Goal: Task Accomplishment & Management: Complete application form

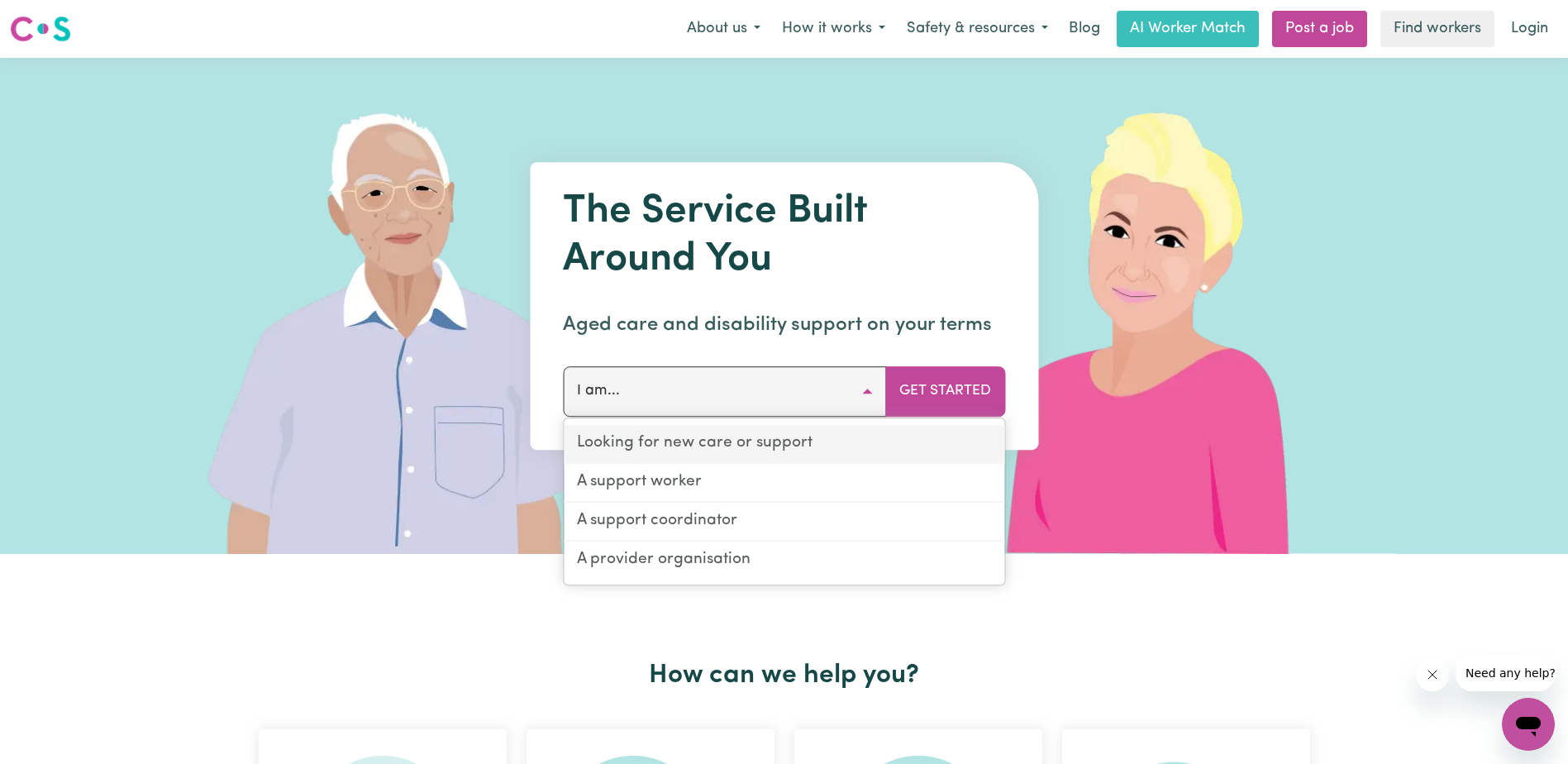
click at [672, 453] on link "Looking for new care or support" at bounding box center [784, 444] width 441 height 39
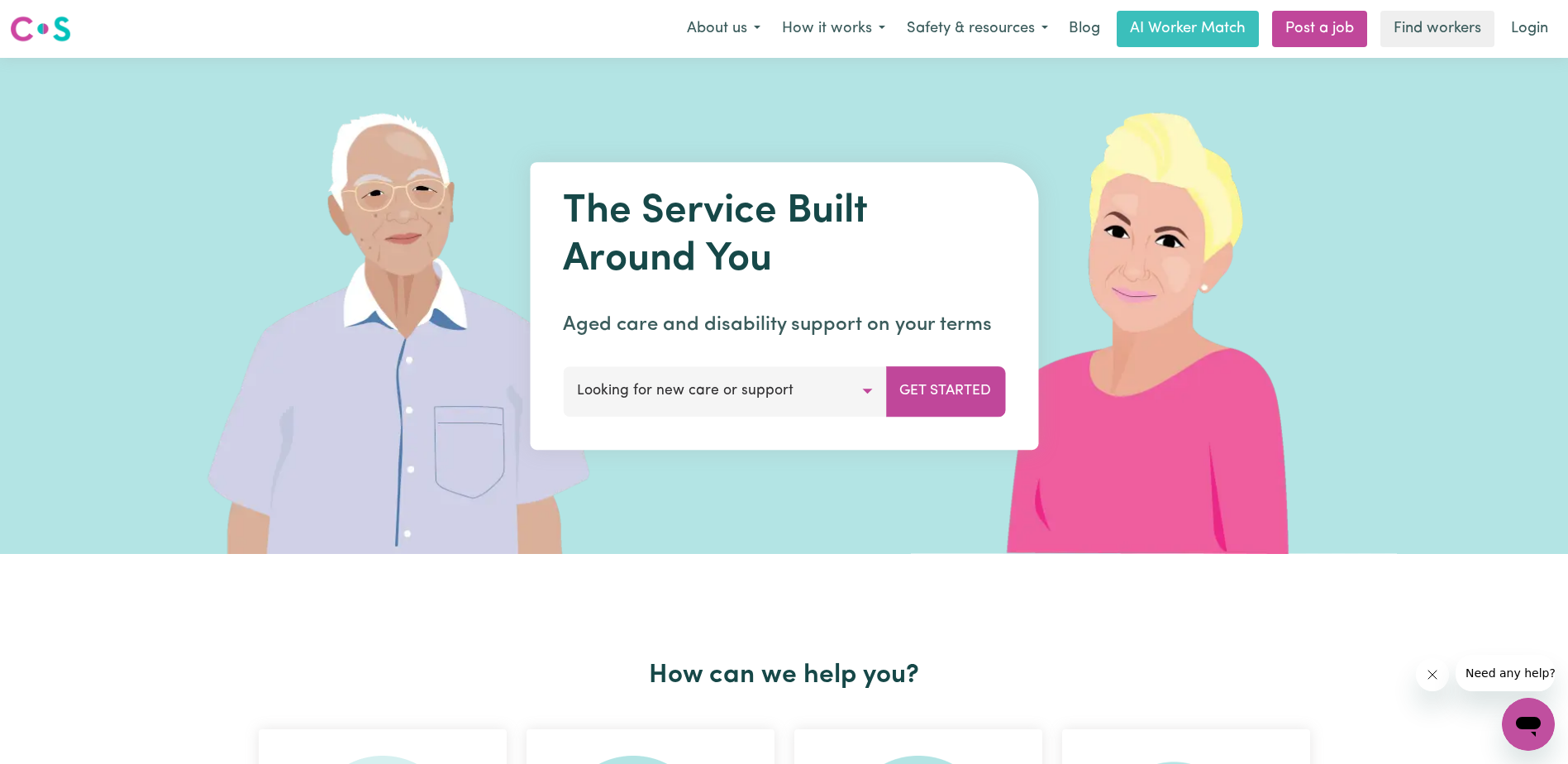
click at [786, 396] on button "Looking for new care or support" at bounding box center [724, 391] width 323 height 50
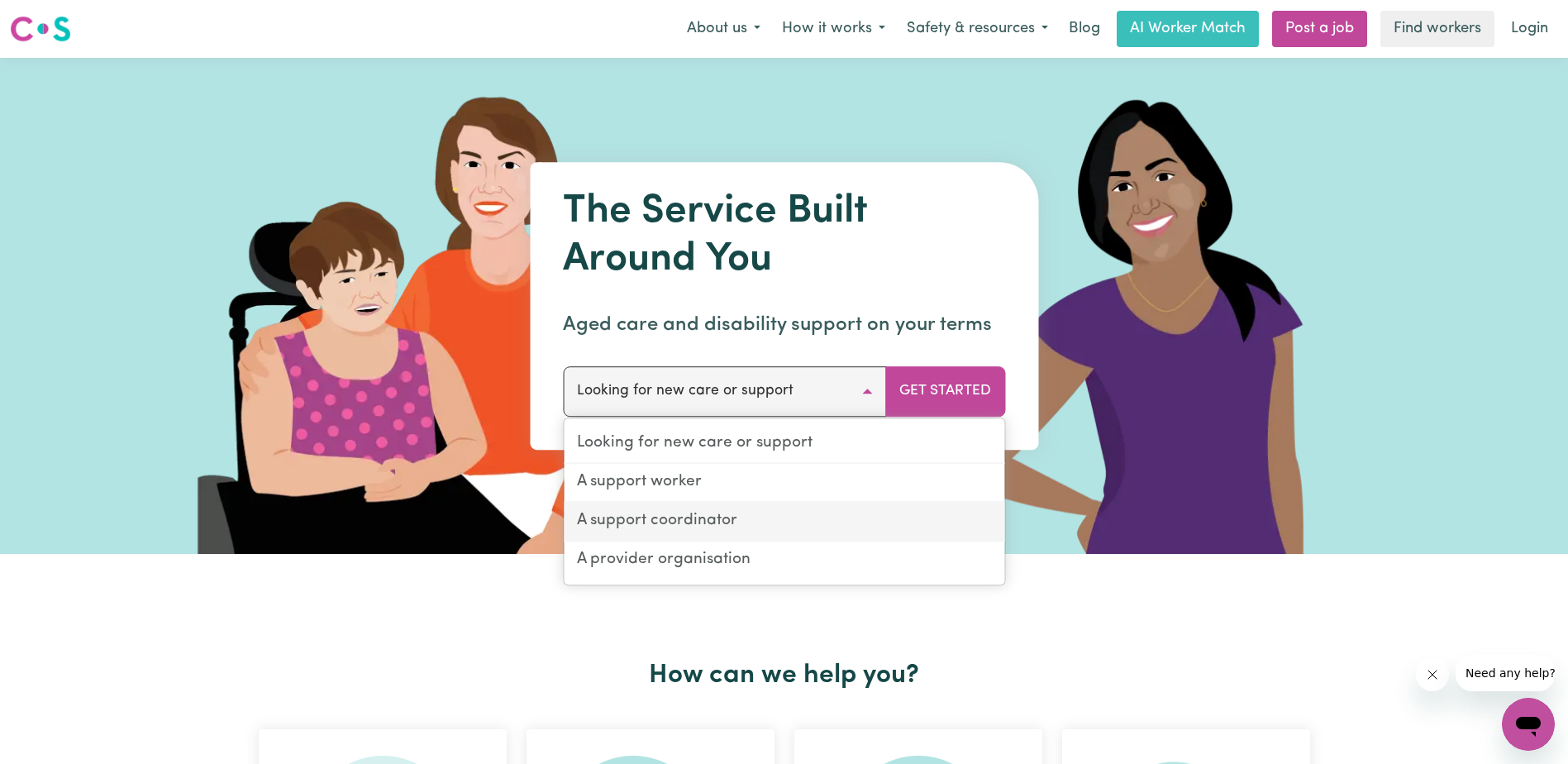
click at [723, 524] on link "A support coordinator" at bounding box center [784, 522] width 441 height 39
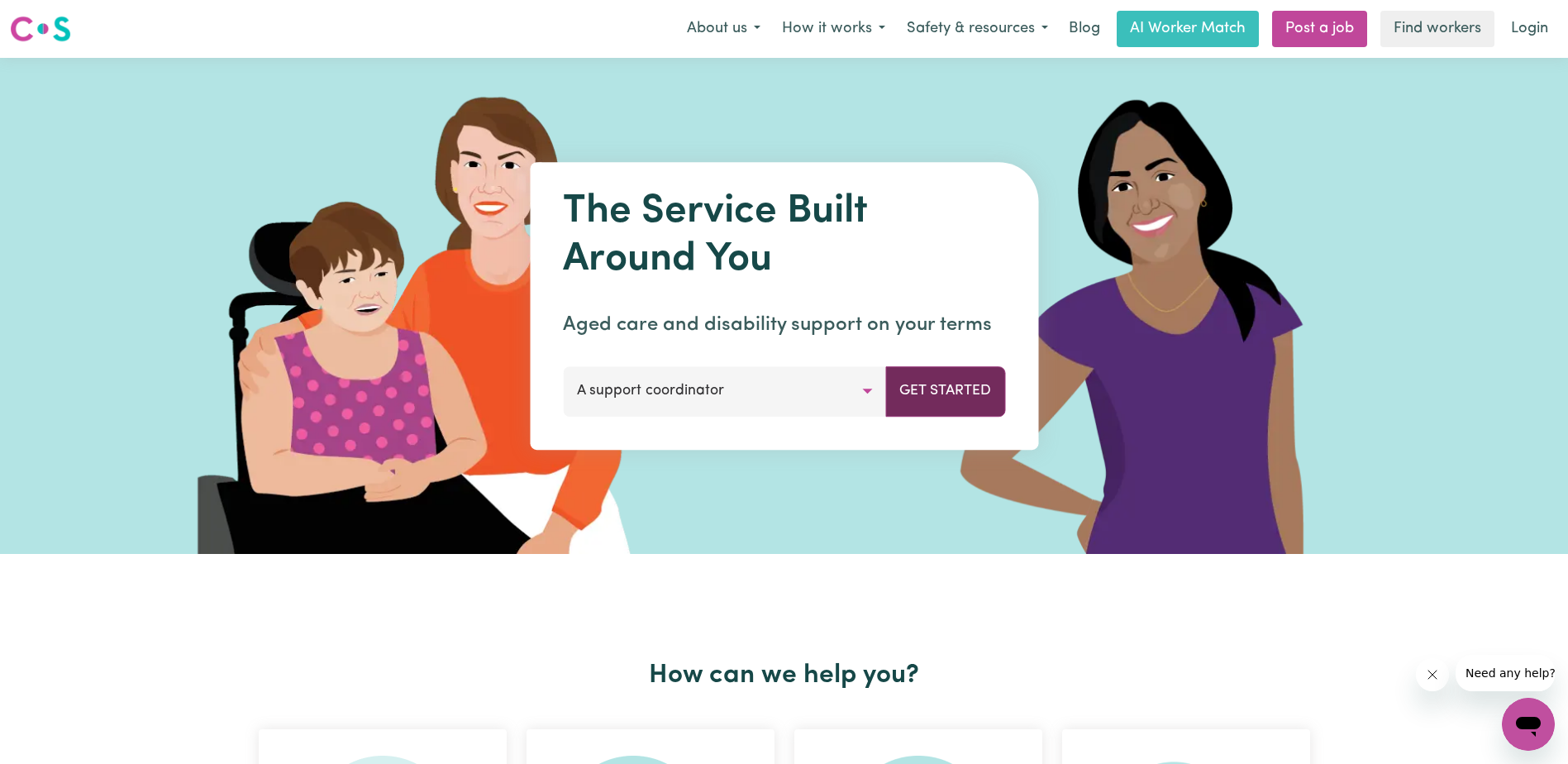
click at [902, 384] on button "Get Started" at bounding box center [945, 391] width 120 height 50
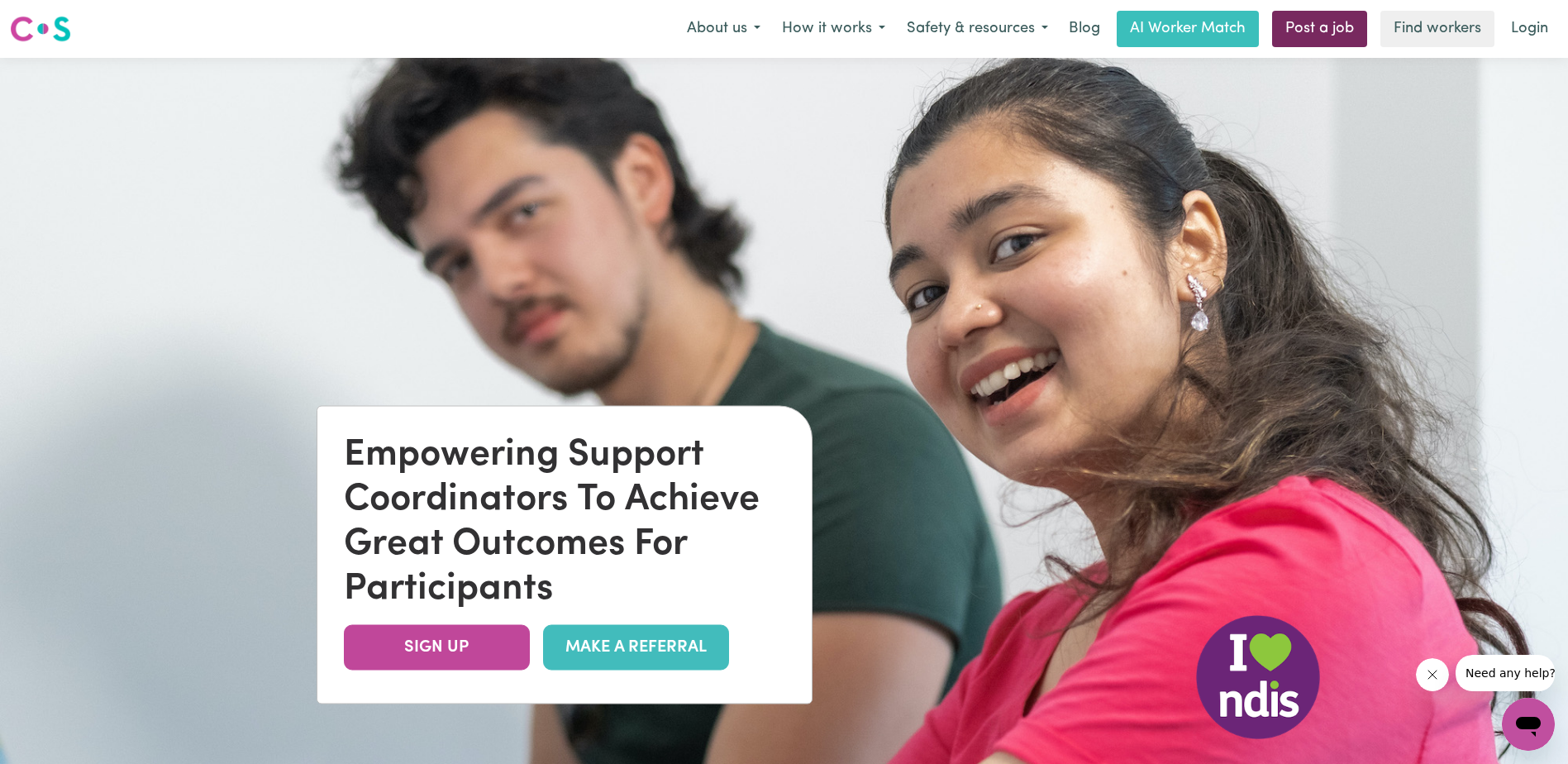
click at [1293, 42] on link "Post a job" at bounding box center [1320, 29] width 95 height 37
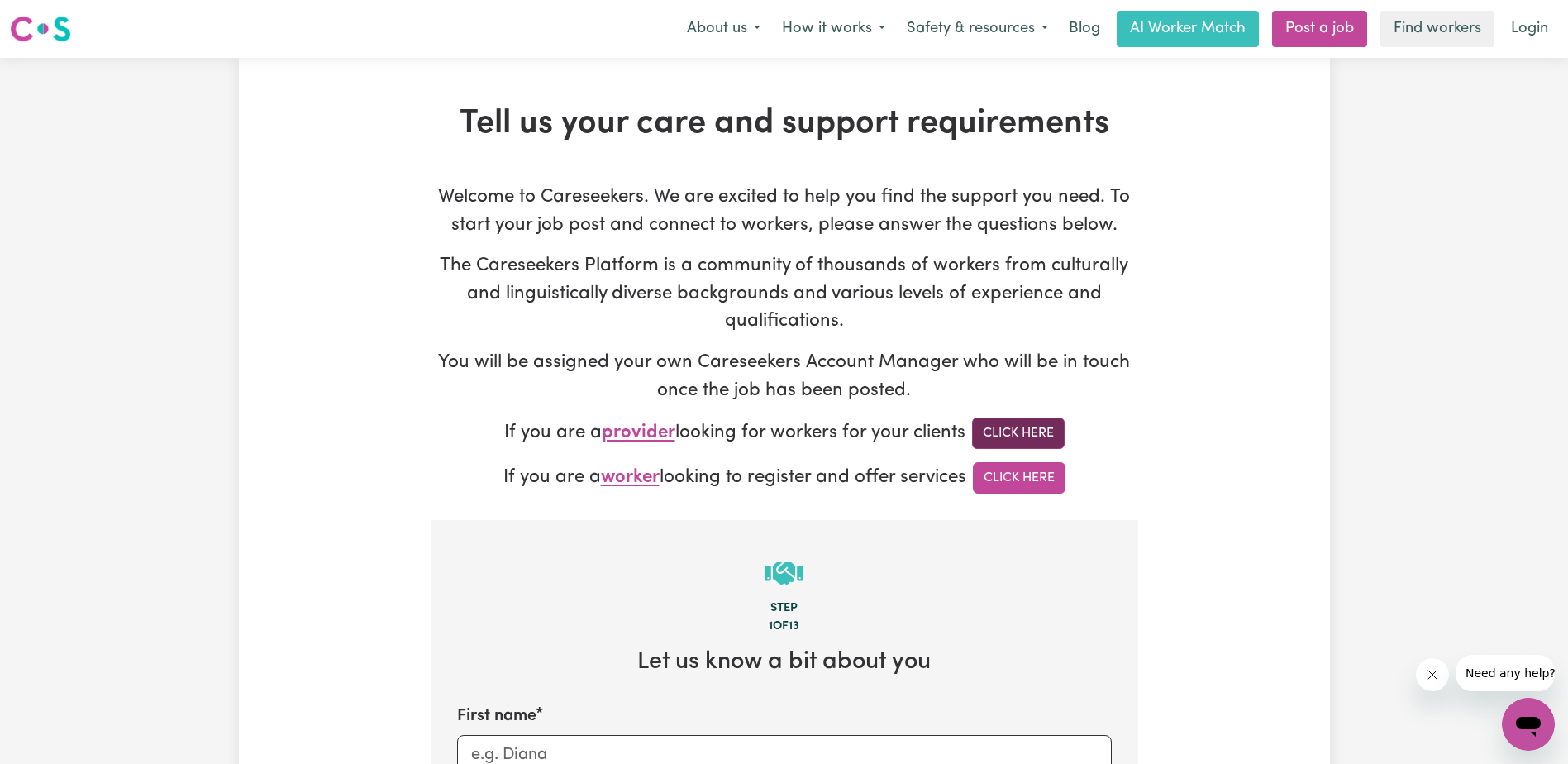
click at [1003, 444] on link "Click Here" at bounding box center [1018, 433] width 93 height 32
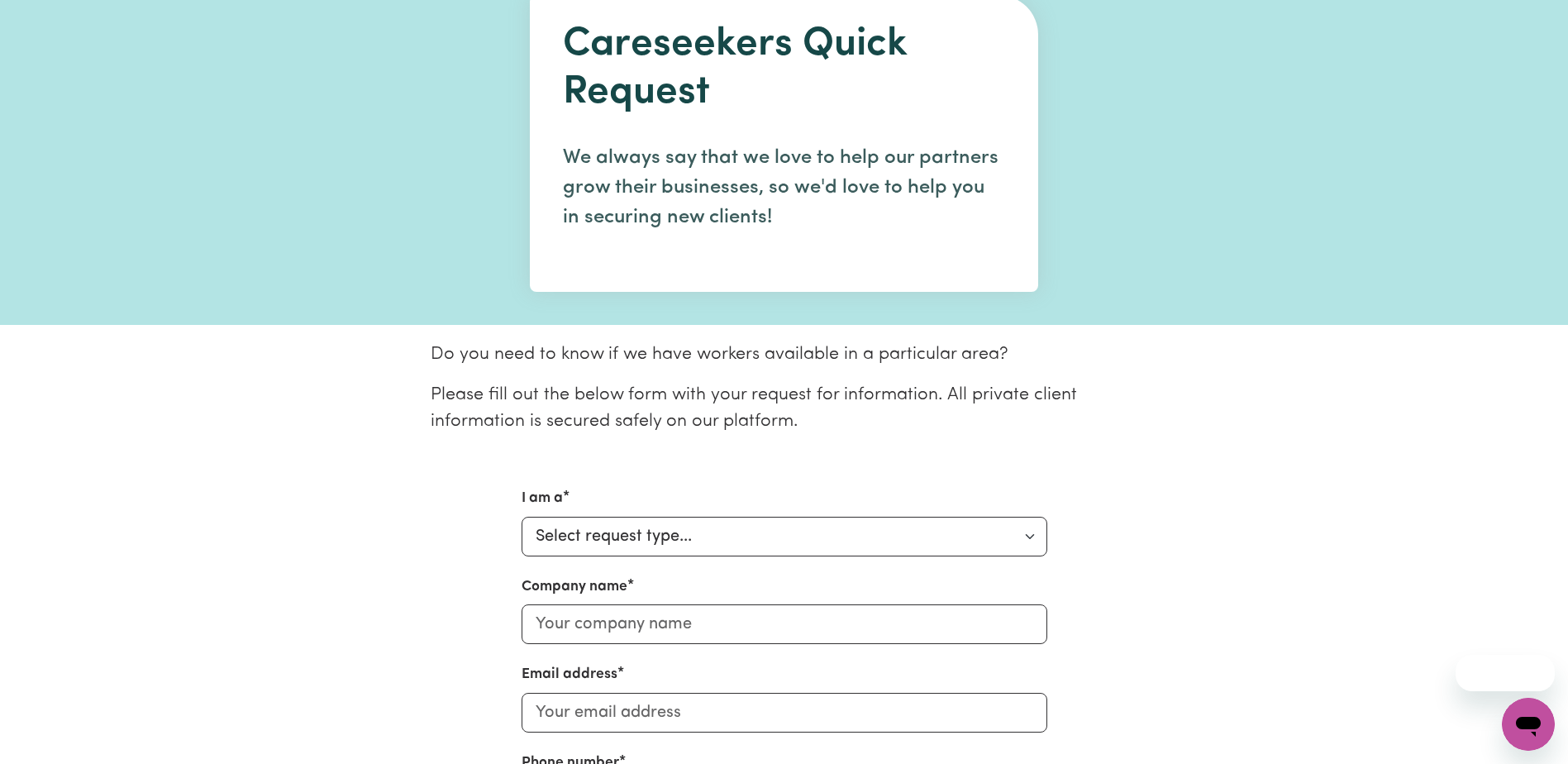
scroll to position [248, 0]
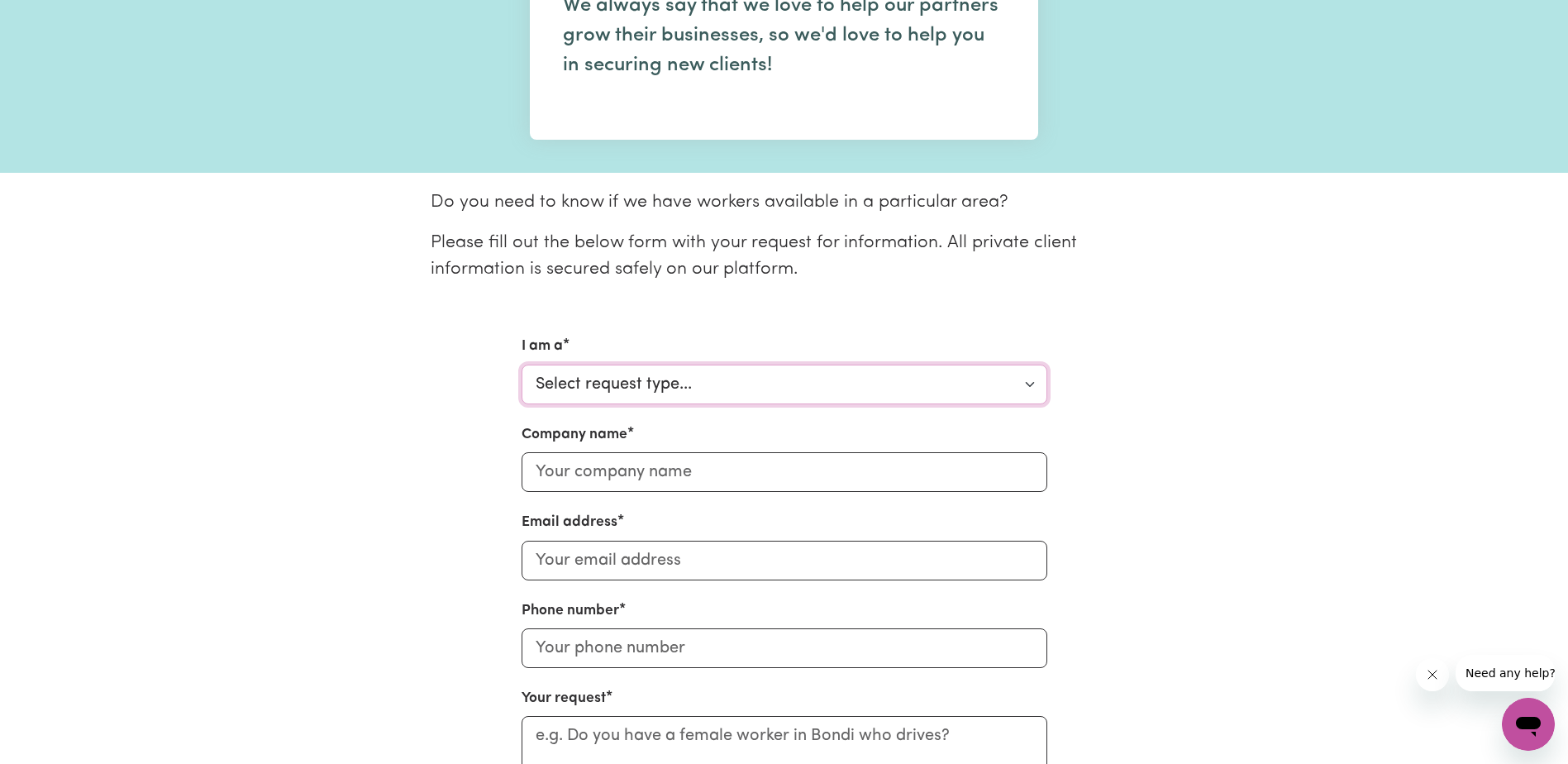
click at [606, 391] on select "Select request type... Individual looking for care and support for myself and m…" at bounding box center [784, 384] width 525 height 40
select select "Support Coordinator"
click at [521, 365] on select "Select request type... Individual looking for care and support for myself and m…" at bounding box center [784, 384] width 525 height 40
click at [618, 483] on input "Company name" at bounding box center [784, 473] width 525 height 40
type input "Sazem Disability and Aged care services"
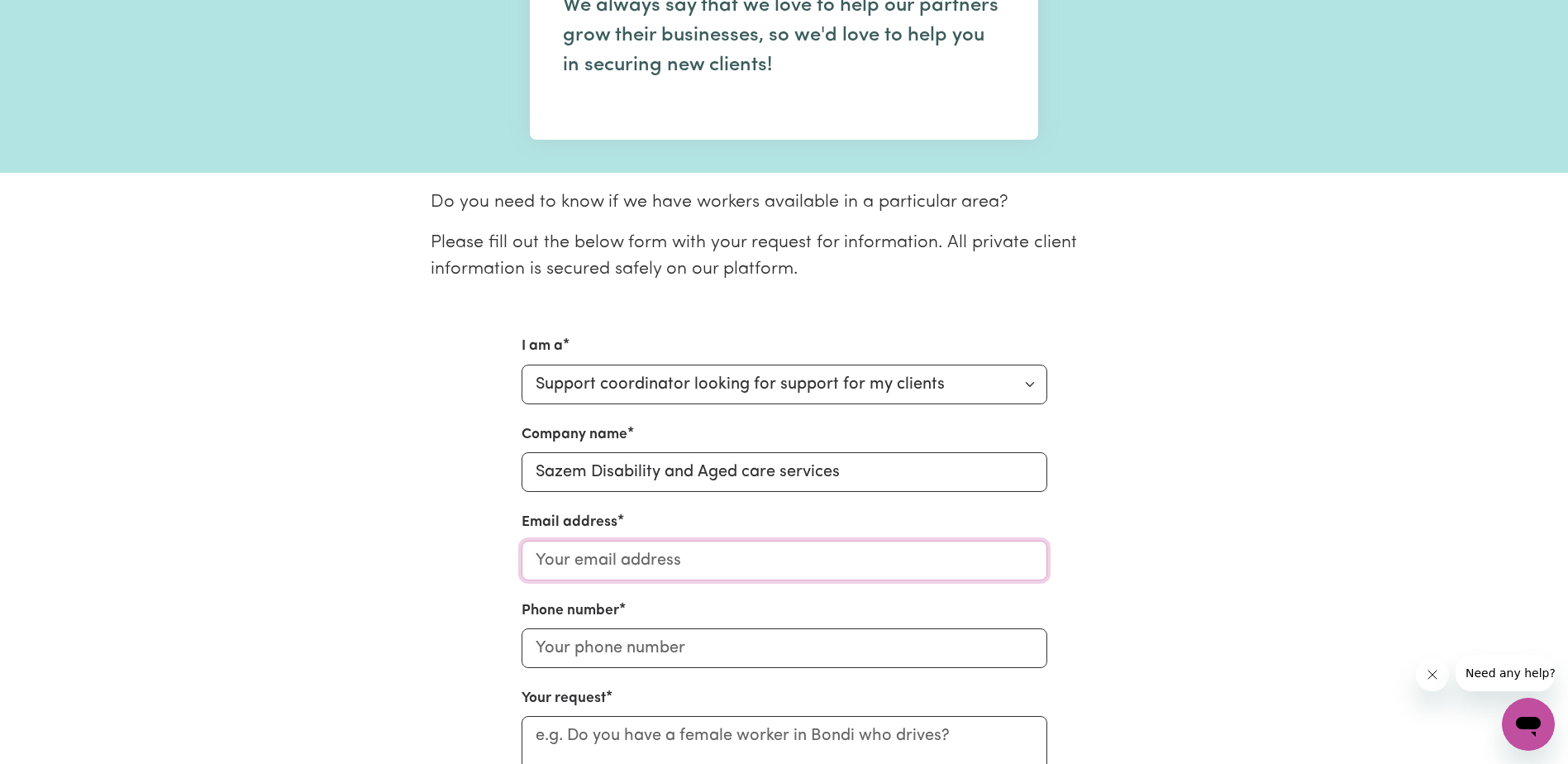
type input "info@sazemagedcare.com.au"
type input "0415 177 928"
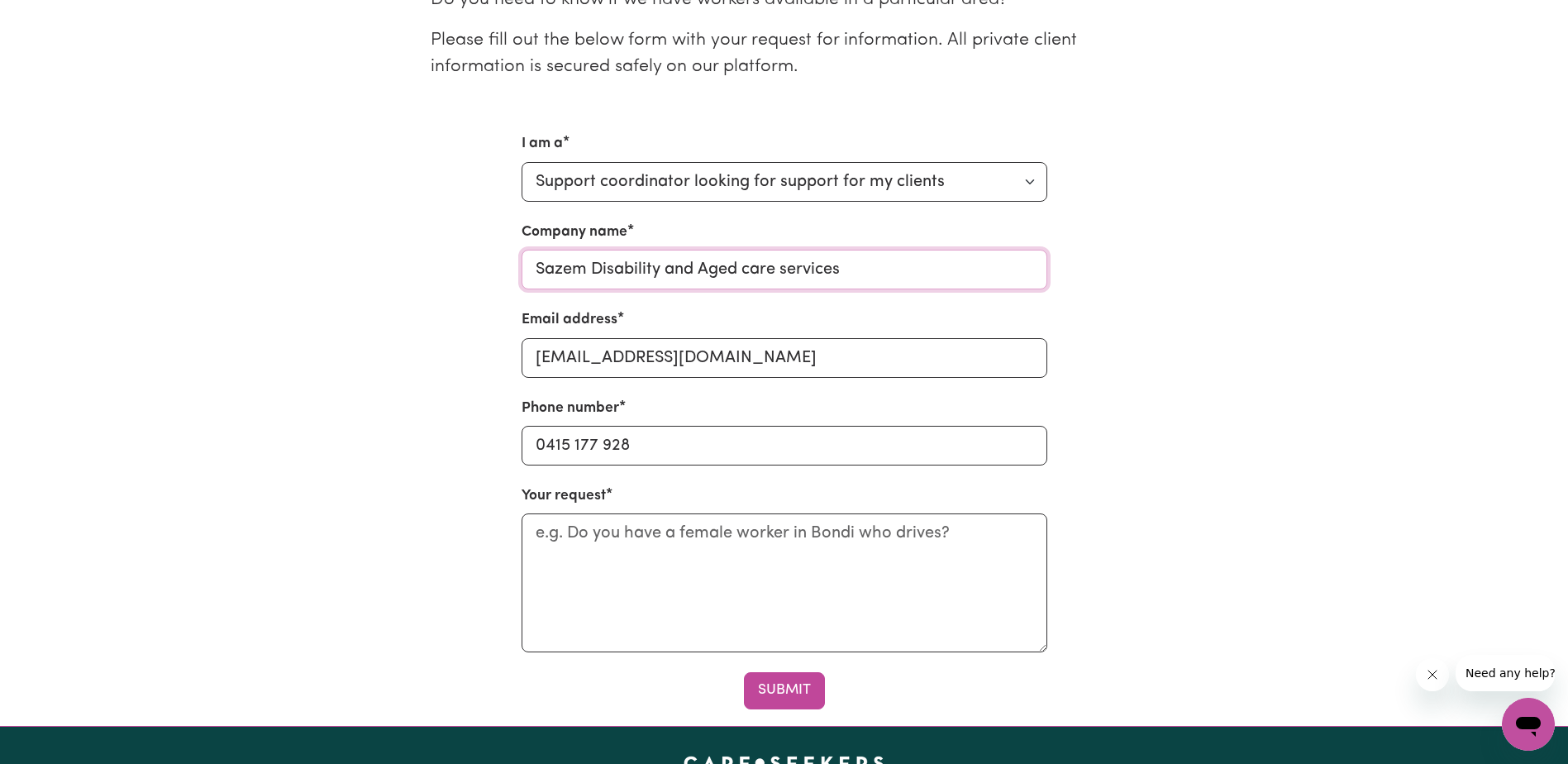
scroll to position [579, 0]
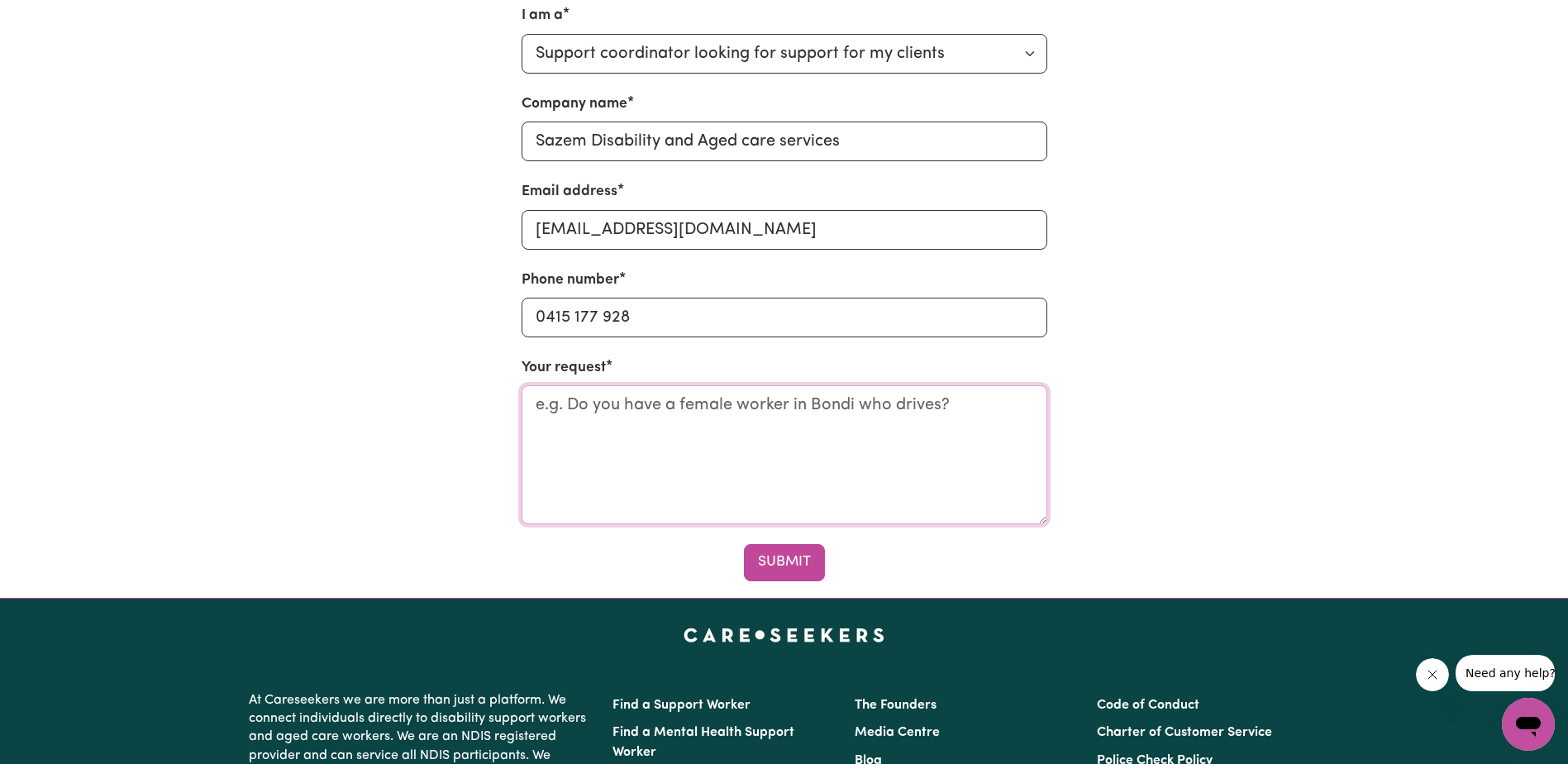
click at [660, 466] on textarea "Your request" at bounding box center [784, 454] width 525 height 139
paste textarea "We are currently seeking reliable, compassionate, and energetic “Arabic support…"
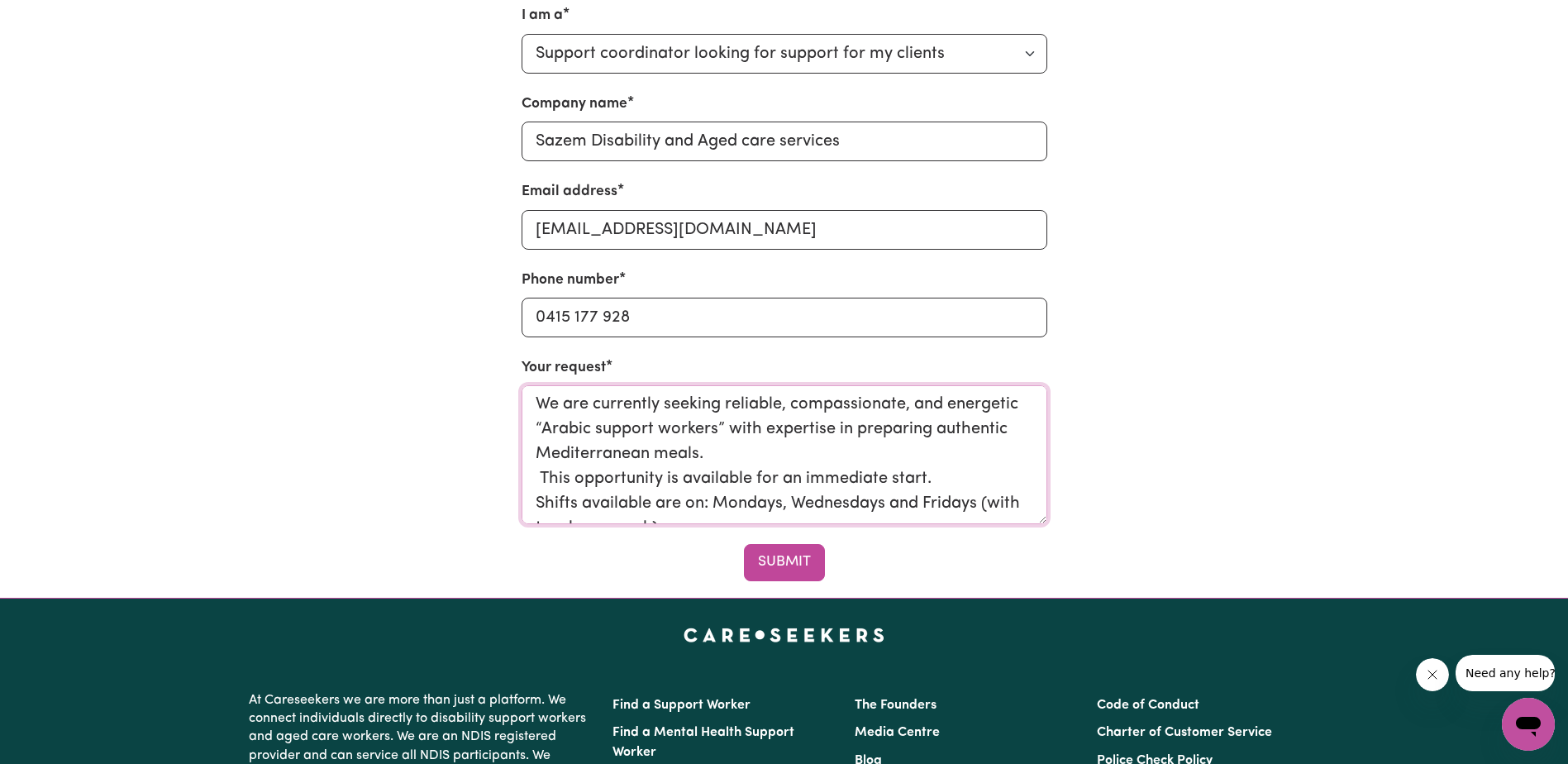
scroll to position [0, 0]
click at [797, 572] on button "Submit" at bounding box center [784, 562] width 81 height 37
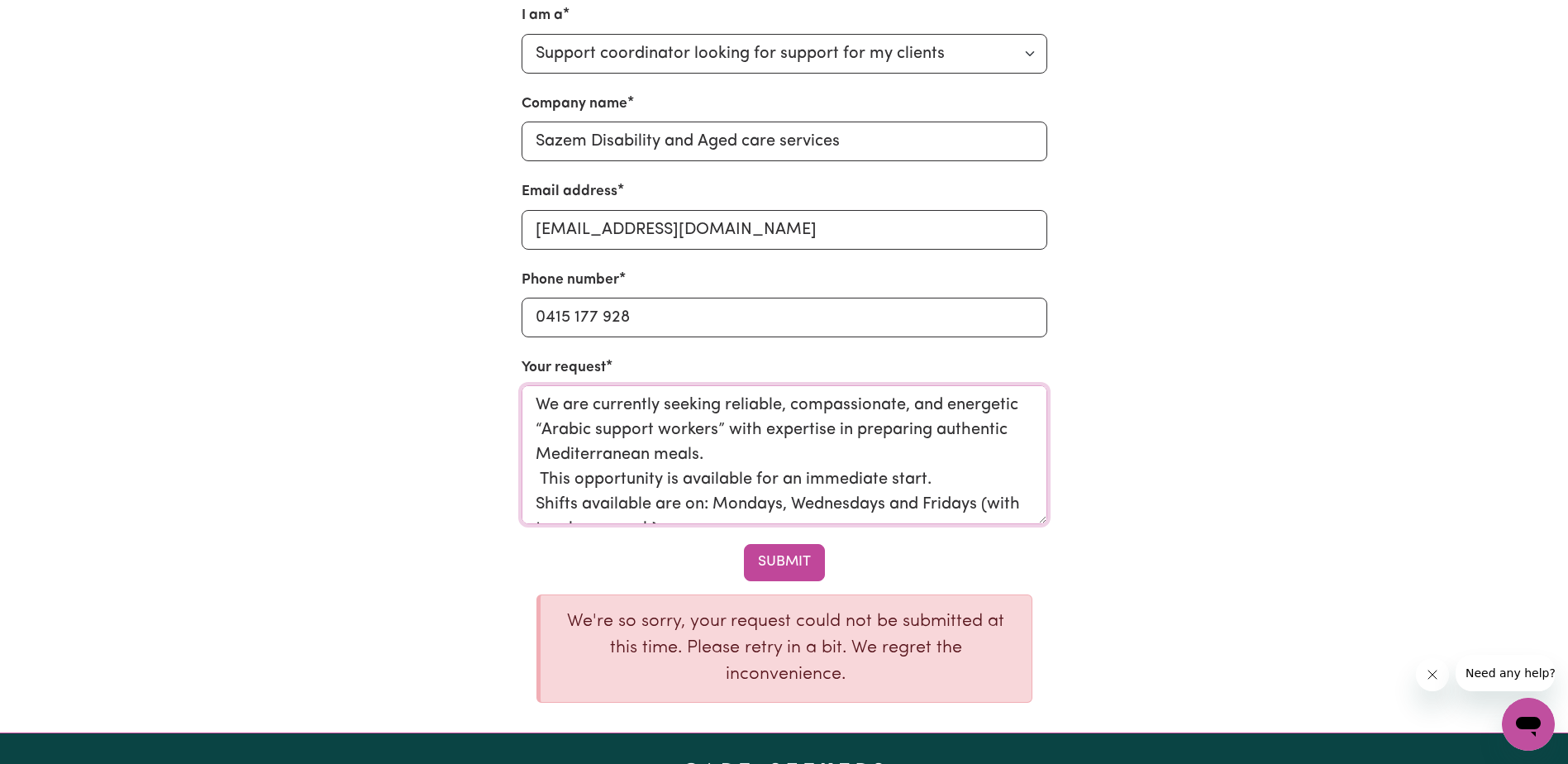
drag, startPoint x: 976, startPoint y: 502, endPoint x: 514, endPoint y: 393, distance: 474.7
click at [514, 393] on div "I am a Select request type... Individual looking for care and support for mysel…" at bounding box center [784, 360] width 545 height 712
type textarea "(with two hours each). Roles: - Domestic assistance - Meal preparation (Demonst…"
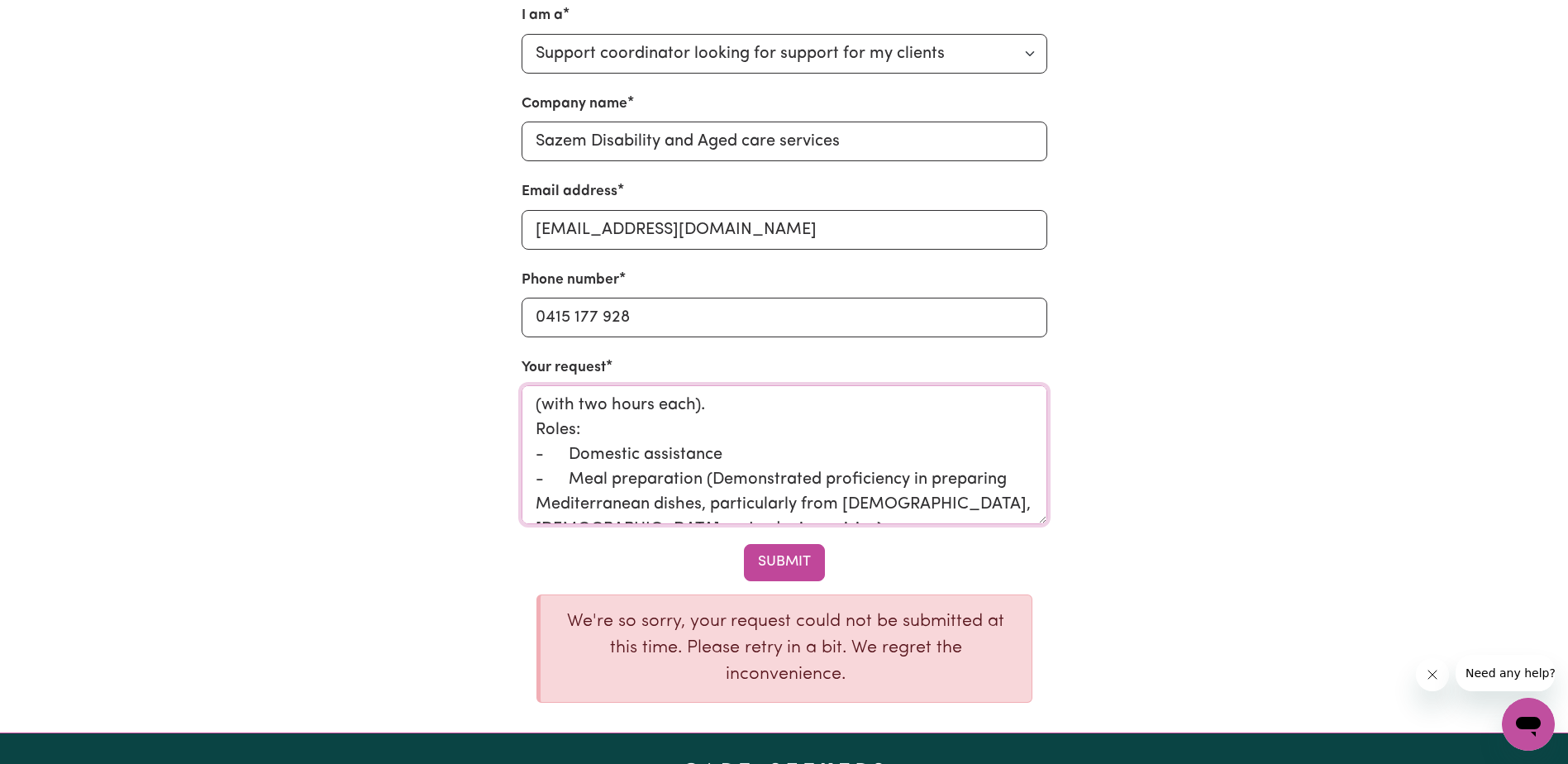
drag, startPoint x: 874, startPoint y: 487, endPoint x: 499, endPoint y: 386, distance: 388.4
click at [499, 386] on div "I am a Select request type... Individual looking for care and support for mysel…" at bounding box center [784, 360] width 1092 height 712
